Goal: Transaction & Acquisition: Purchase product/service

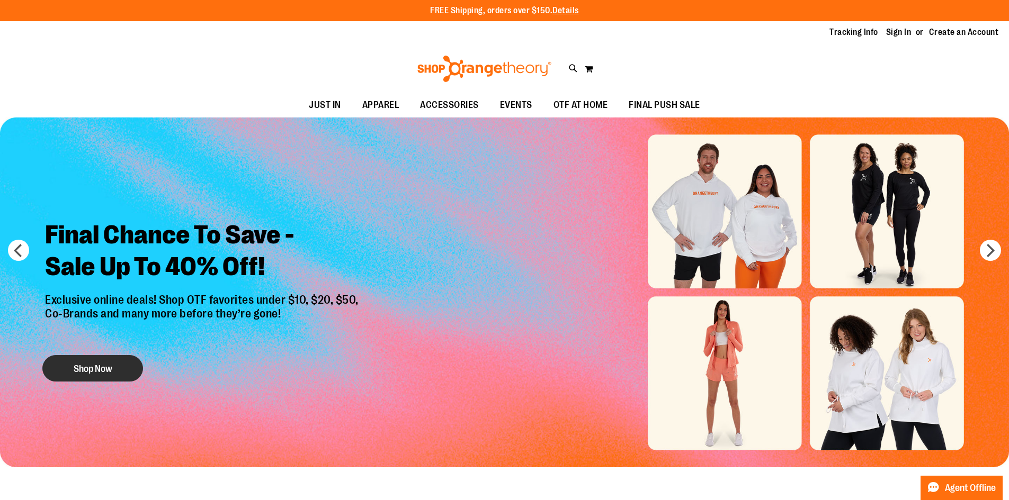
click at [91, 361] on button "Shop Now" at bounding box center [92, 368] width 101 height 26
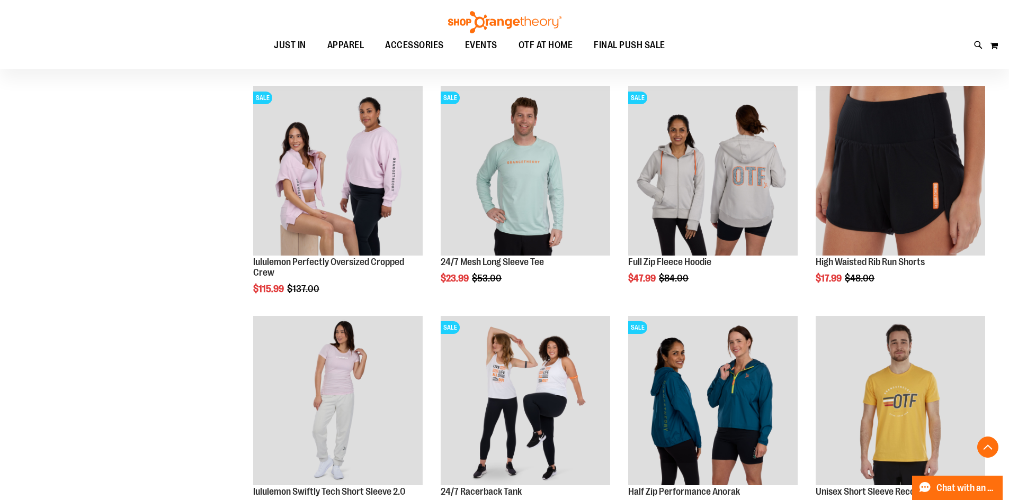
scroll to position [370, 0]
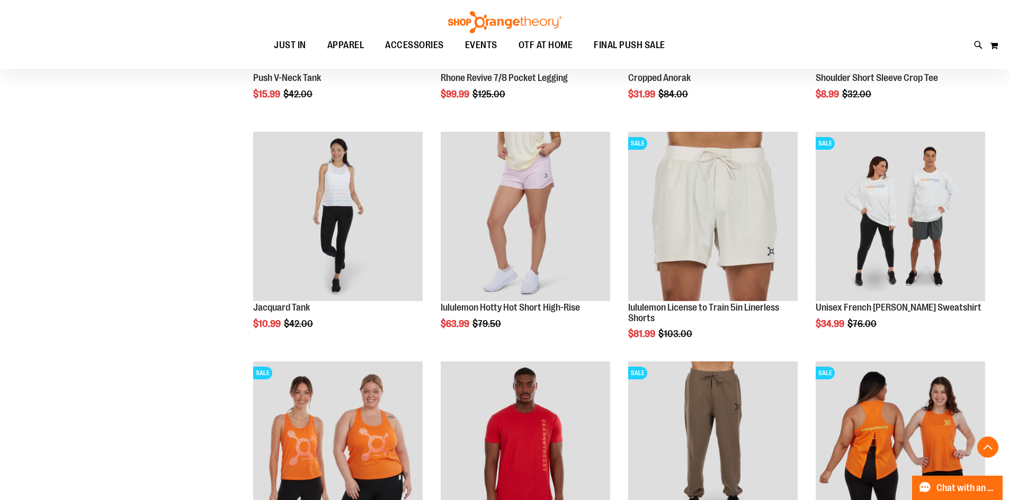
scroll to position [1006, 0]
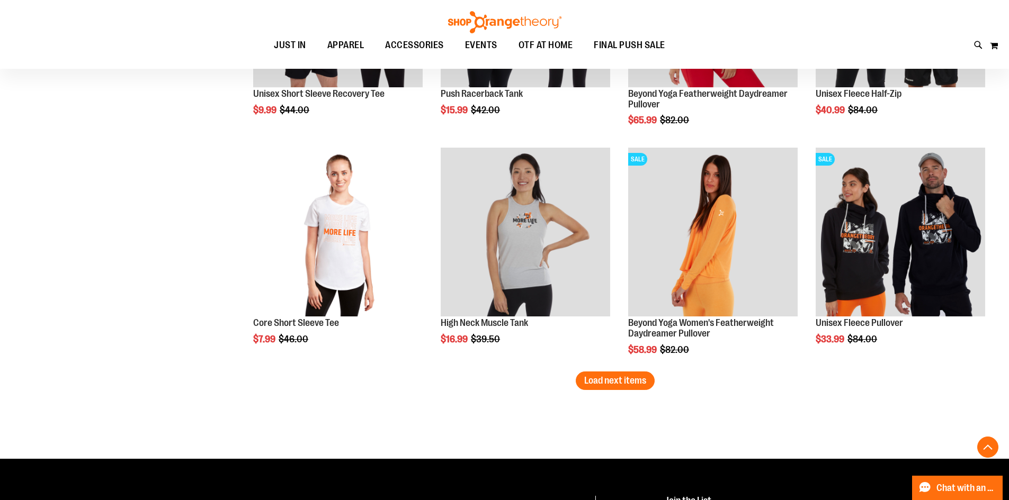
scroll to position [1906, 0]
click at [633, 380] on span "Load next items" at bounding box center [615, 380] width 62 height 11
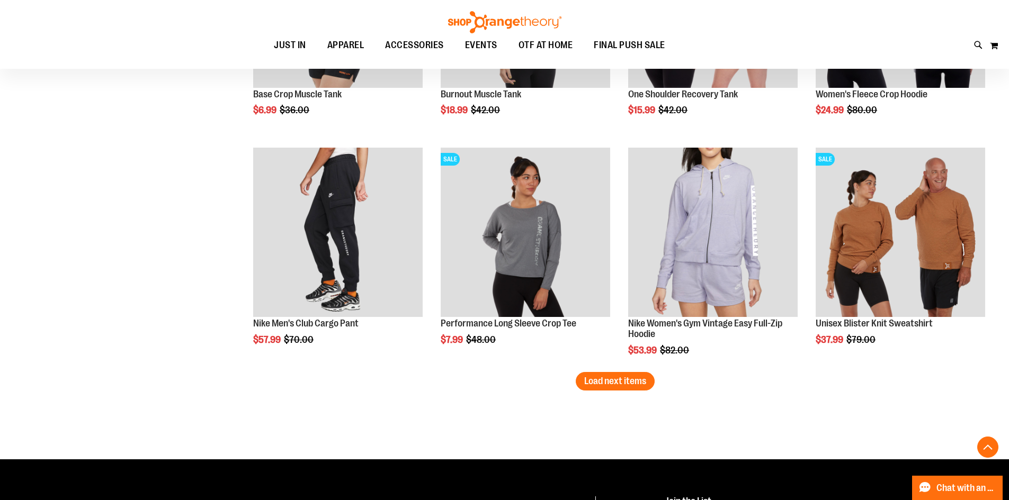
scroll to position [2594, 0]
click at [606, 380] on span "Load next items" at bounding box center [615, 380] width 62 height 11
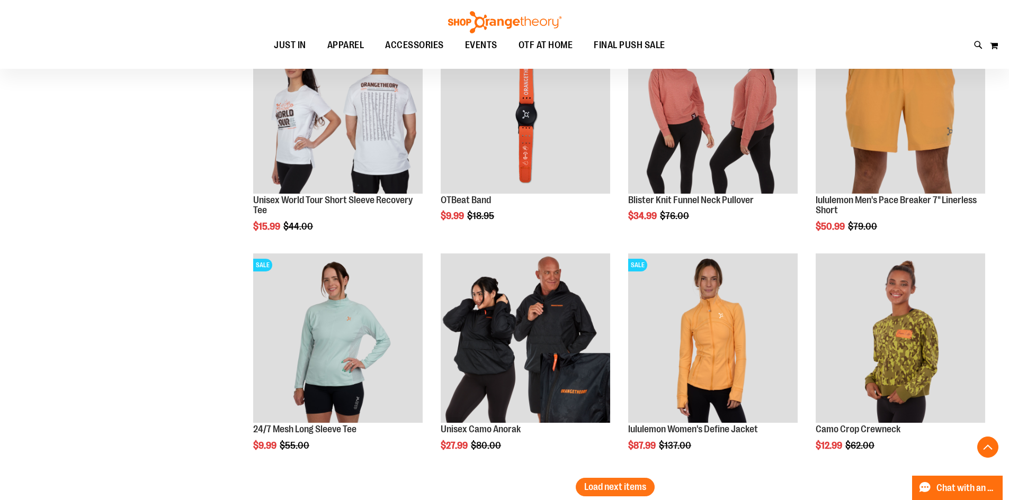
scroll to position [3335, 0]
